Goal: Transaction & Acquisition: Purchase product/service

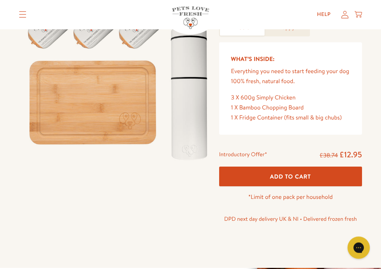
scroll to position [71, 0]
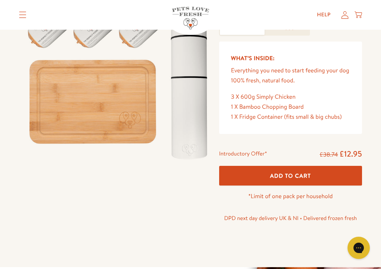
click at [291, 175] on span "Add To Cart" at bounding box center [290, 176] width 41 height 8
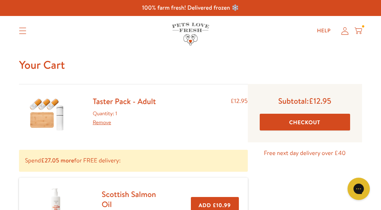
click at [20, 32] on icon "Translation missing: en.sections.header.menu" at bounding box center [22, 30] width 7 height 7
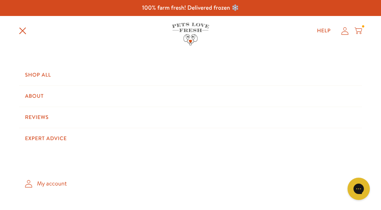
click at [63, 136] on link "Expert Advice" at bounding box center [190, 138] width 343 height 21
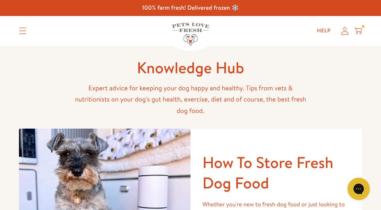
click at [21, 26] on summary "Translation missing: en.sections.header.menu" at bounding box center [22, 31] width 19 height 19
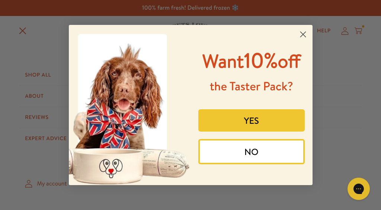
click at [303, 28] on circle "Close dialog" at bounding box center [302, 34] width 12 height 12
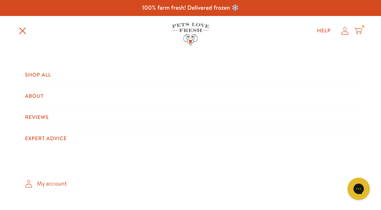
click at [266, 44] on div "Shop All About Reviews Expert Advice My account Shop All About Reviews Expert A…" at bounding box center [190, 31] width 343 height 30
